Goal: Find specific page/section: Find specific page/section

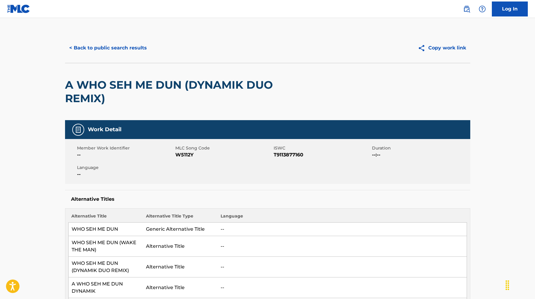
click at [164, 175] on span "--" at bounding box center [125, 174] width 97 height 7
click at [95, 49] on button "< Back to public search results" at bounding box center [108, 47] width 86 height 15
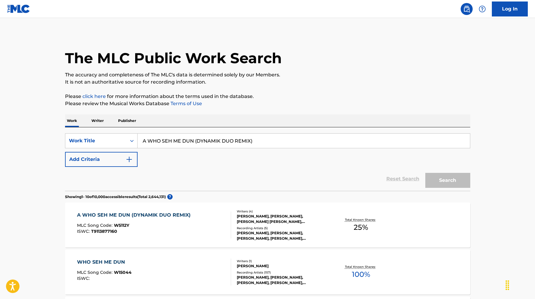
scroll to position [50, 0]
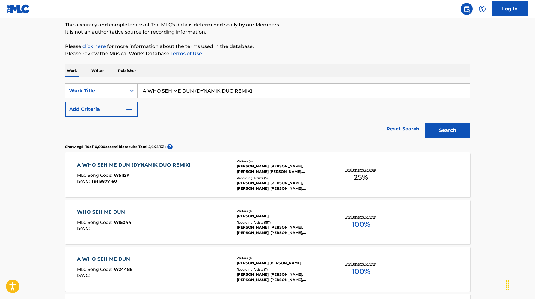
click at [263, 93] on input "A WHO SEH ME DUN (DYNAMIK DUO REMIX)" at bounding box center [304, 91] width 332 height 14
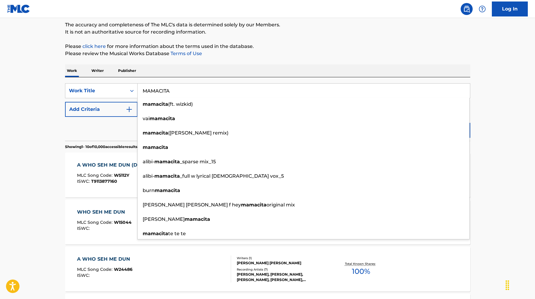
click at [206, 95] on input "MAMACITA" at bounding box center [304, 91] width 332 height 14
paste input "(AIN'T NO HALF STEPPIN' MIX)"
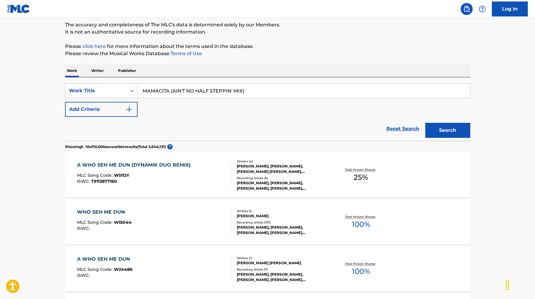
type input "MAMACITA (AIN'T NO HALF STEPPIN' MIX)"
click at [425, 123] on button "Search" at bounding box center [447, 130] width 45 height 15
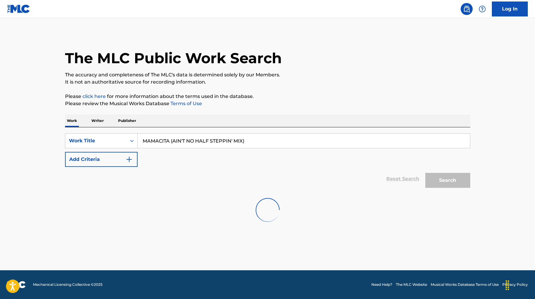
scroll to position [0, 0]
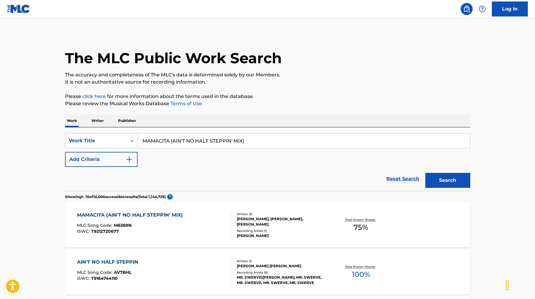
click at [176, 220] on div "MAMACITA (AIN'T NO HALF STEPPIN' MIX) MLC Song Code : M6369N ISWC : T9212720677" at bounding box center [131, 225] width 109 height 27
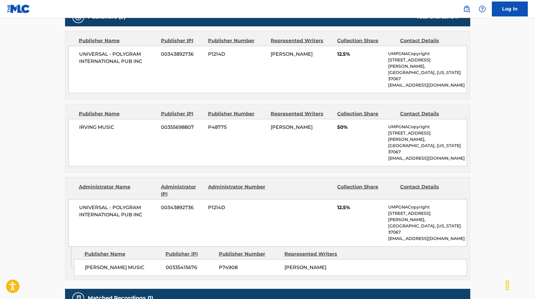
scroll to position [283, 0]
